Goal: Task Accomplishment & Management: Use online tool/utility

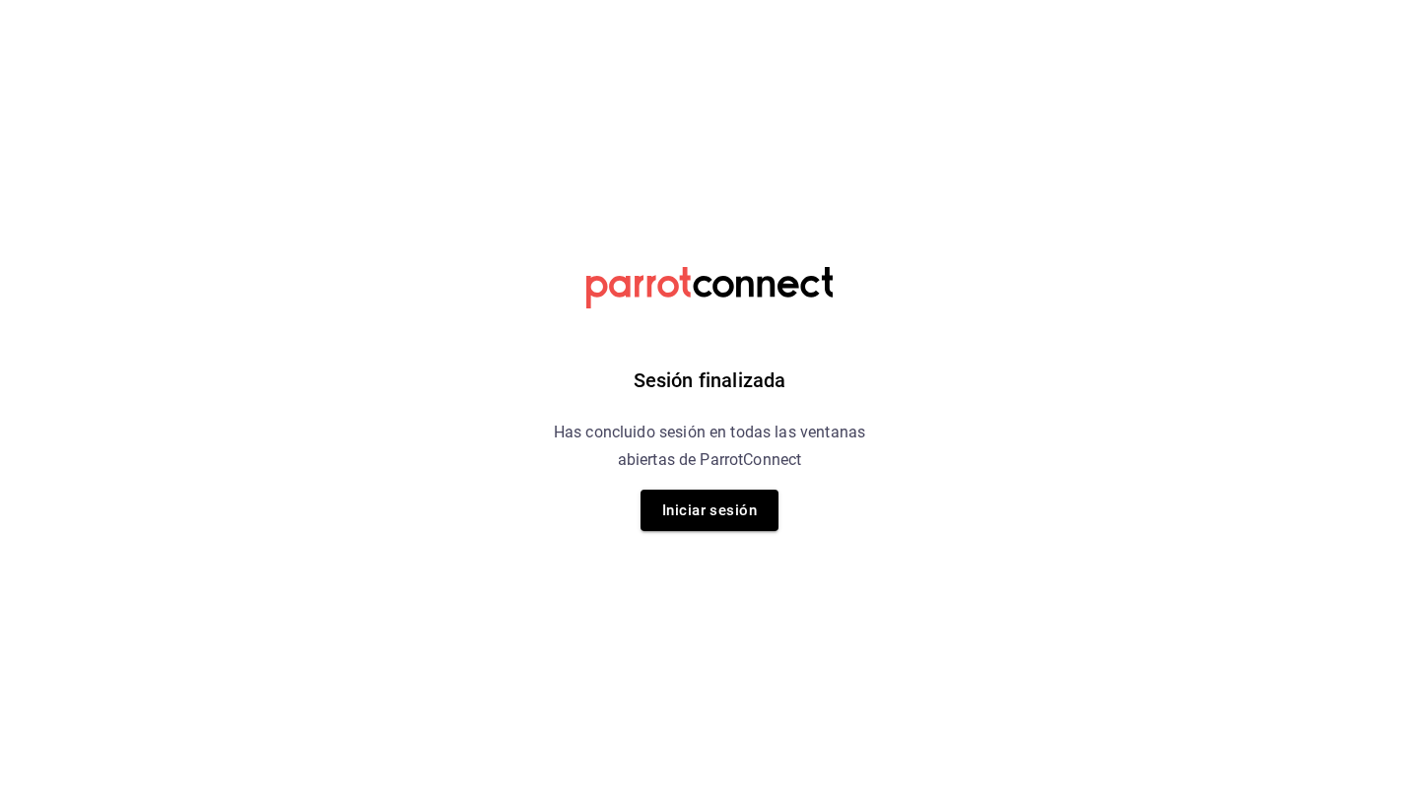
click at [694, 487] on div "Sesión finalizada Has concluido sesión en todas las ventanas abiertas de Parrot…" at bounding box center [710, 399] width 498 height 798
click at [692, 514] on button "Iniciar sesión" at bounding box center [710, 510] width 138 height 41
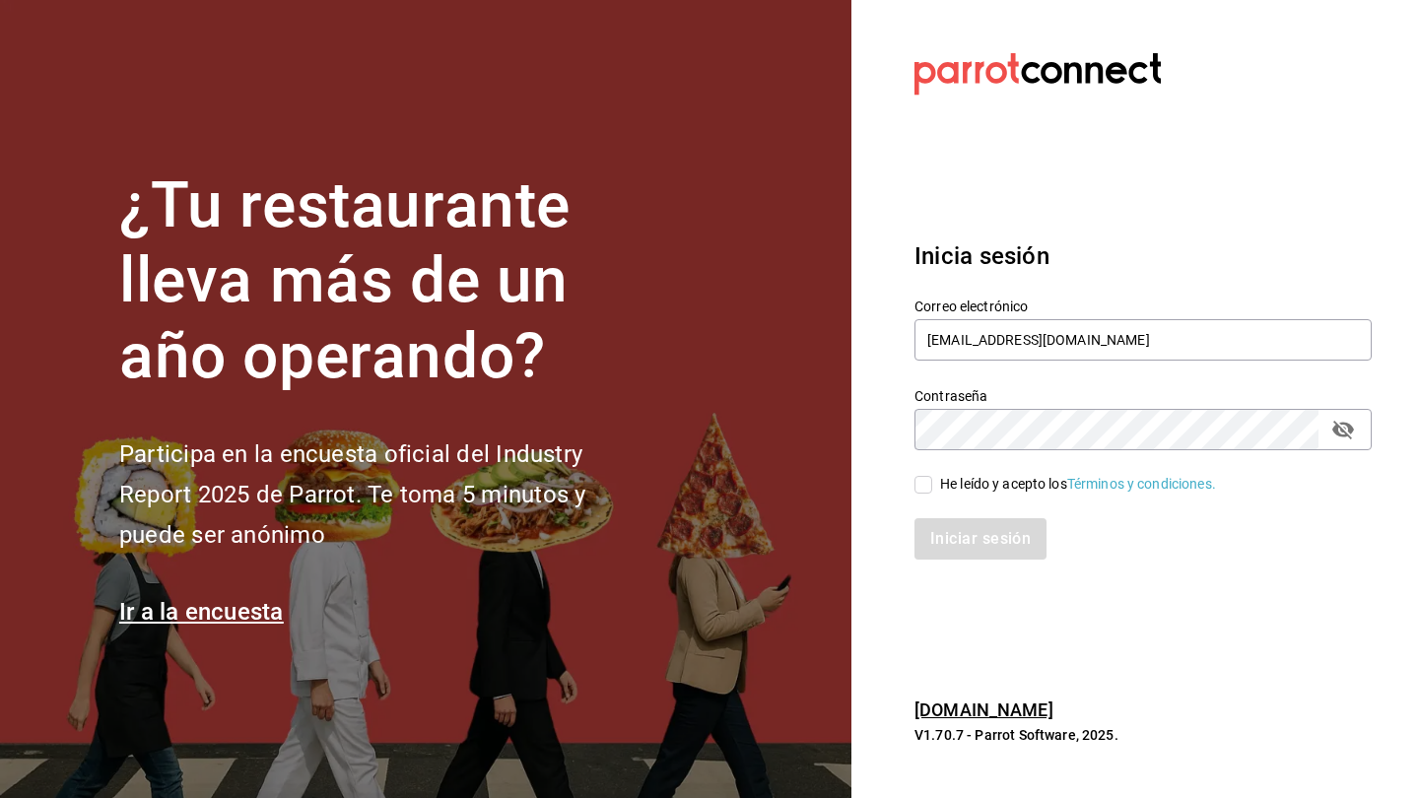
type input "[EMAIL_ADDRESS][DOMAIN_NAME]"
click at [926, 479] on input "He leído y acepto los Términos y condiciones." at bounding box center [924, 485] width 18 height 18
checkbox input "true"
click at [953, 543] on button "Iniciar sesión" at bounding box center [982, 538] width 134 height 41
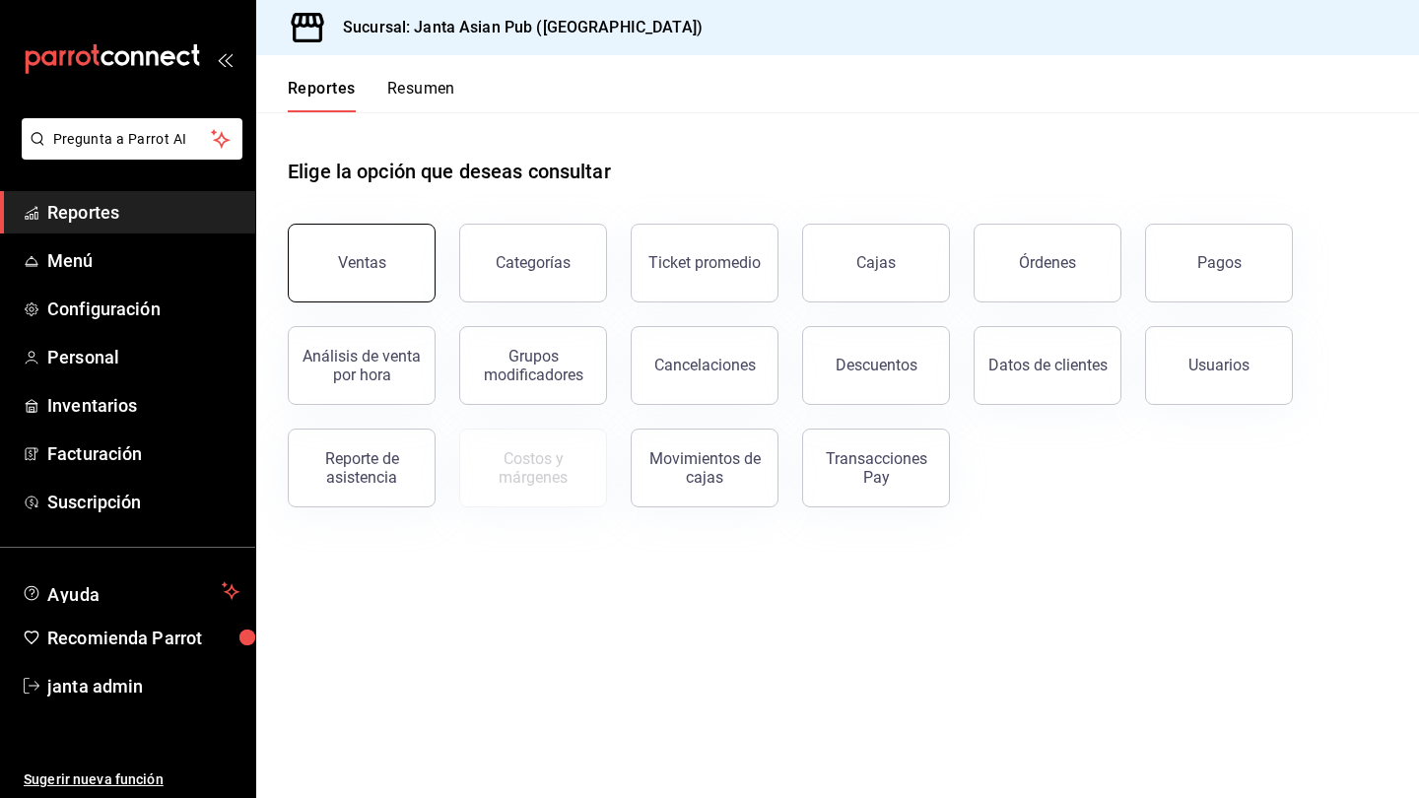
click at [356, 270] on div "Ventas" at bounding box center [362, 262] width 48 height 19
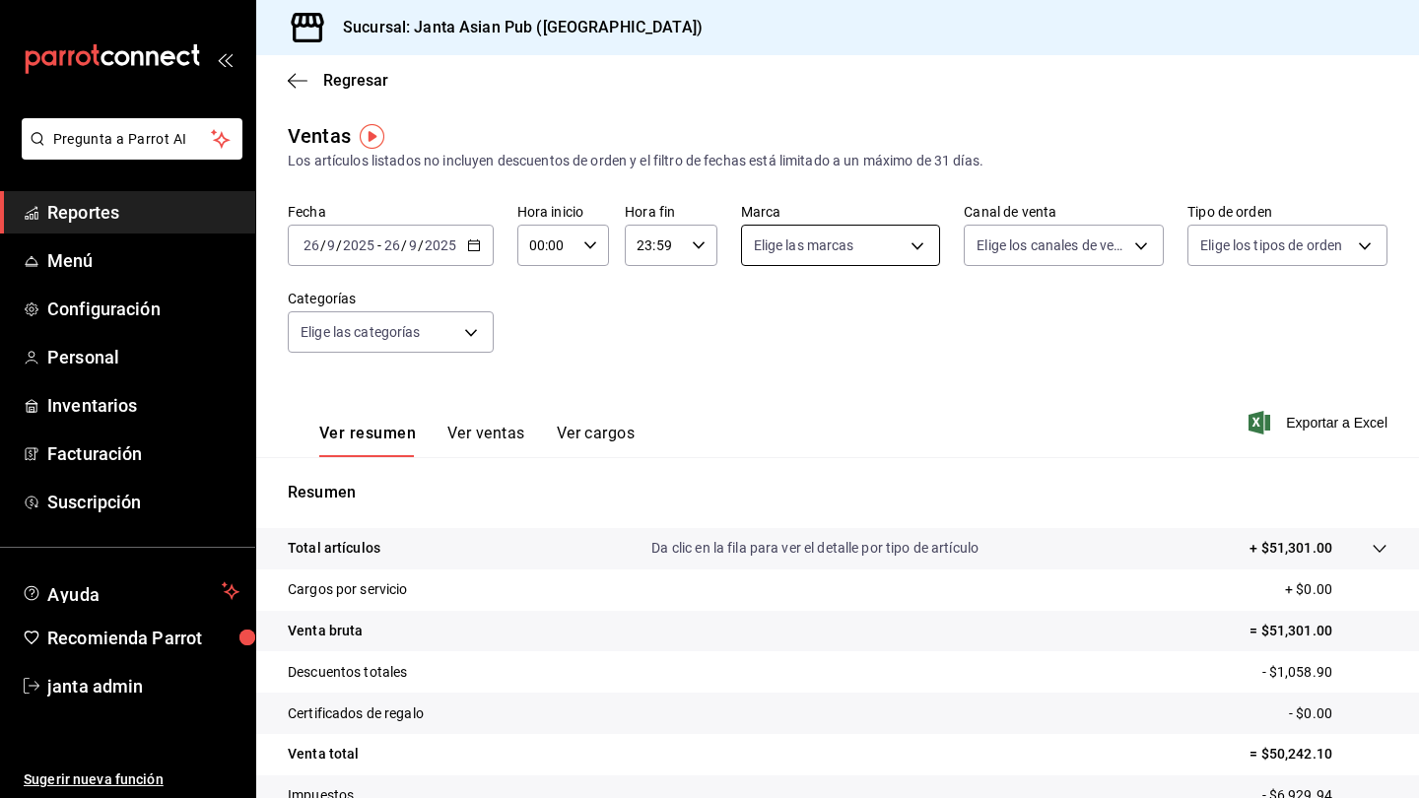
click at [922, 251] on body "Pregunta a Parrot AI Reportes Menú Configuración Personal Inventarios Facturaci…" at bounding box center [709, 399] width 1419 height 798
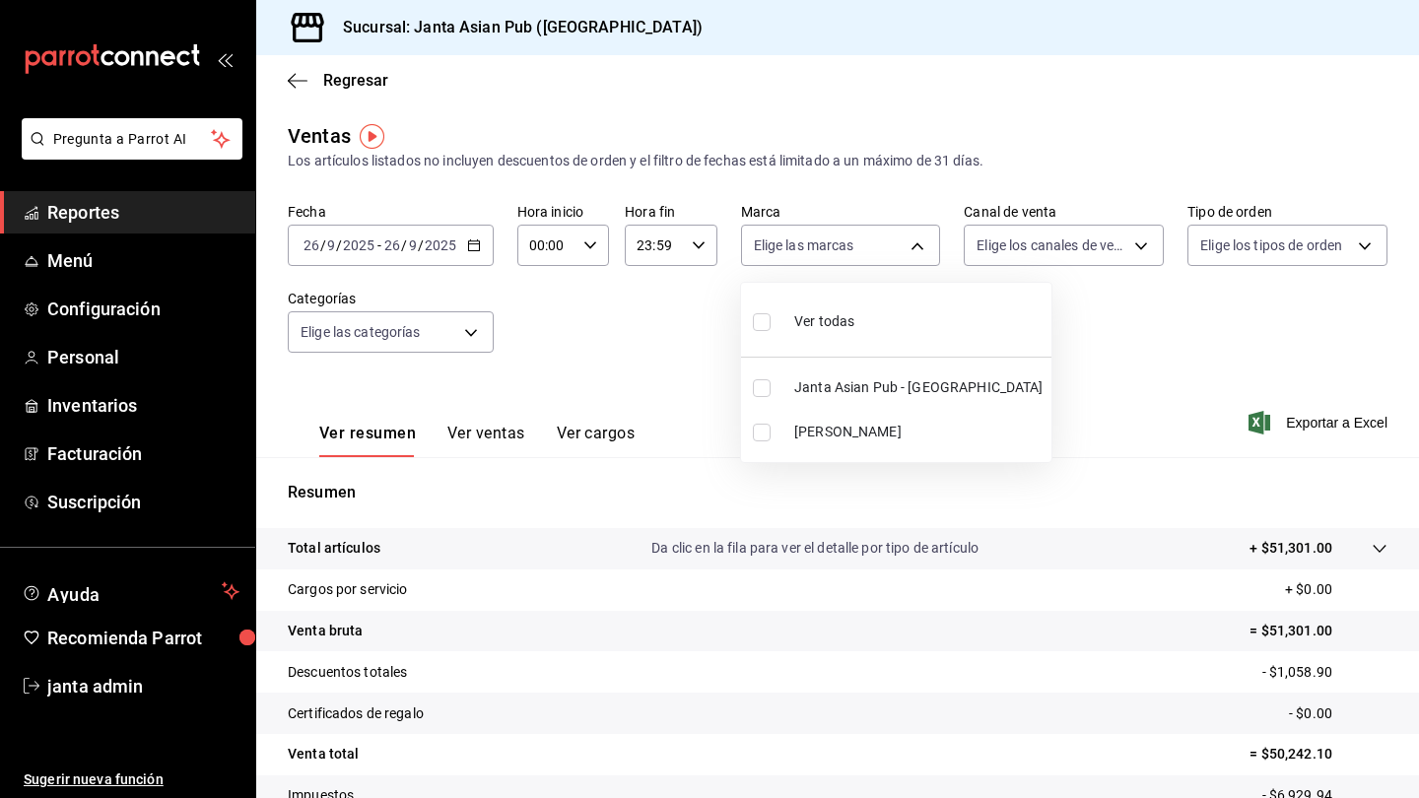
click at [755, 440] on input "checkbox" at bounding box center [762, 433] width 18 height 18
checkbox input "true"
type input "be46397b-311f-4062-b626-5c189c252b46"
click at [666, 347] on div at bounding box center [709, 399] width 1419 height 798
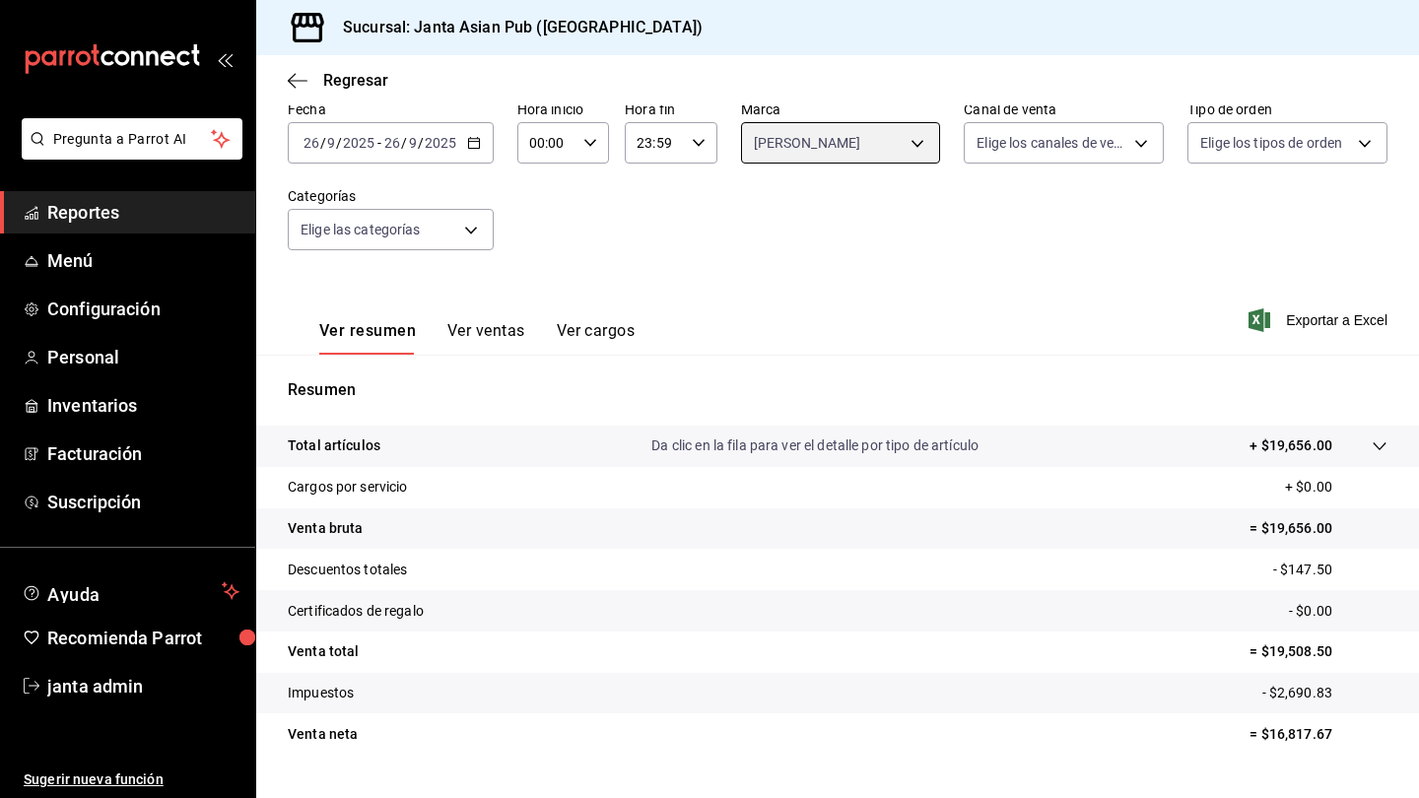
scroll to position [104, 0]
